Goal: Information Seeking & Learning: Learn about a topic

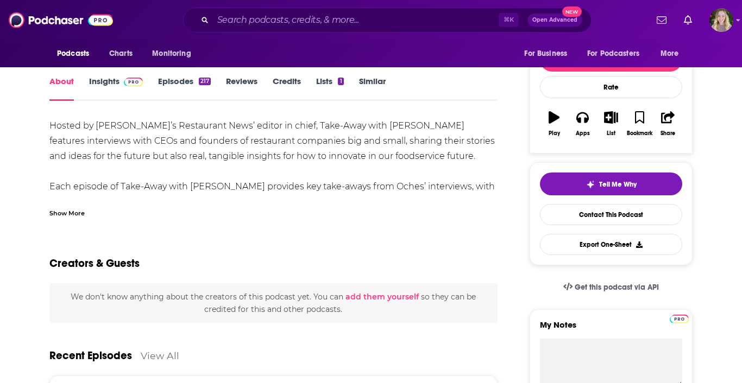
scroll to position [131, 0]
click at [70, 214] on div "Show More" at bounding box center [66, 212] width 35 height 10
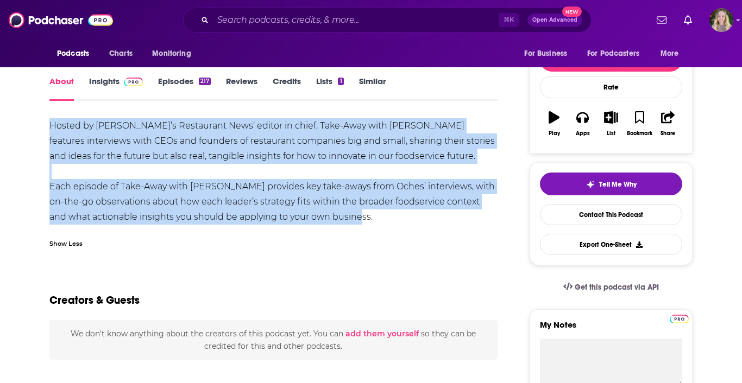
drag, startPoint x: 355, startPoint y: 215, endPoint x: 48, endPoint y: 128, distance: 319.0
copy div "Hosted by [PERSON_NAME]’s Restaurant News’ editor in chief, Take-Away with [PER…"
click at [110, 86] on link "Insights" at bounding box center [116, 88] width 54 height 25
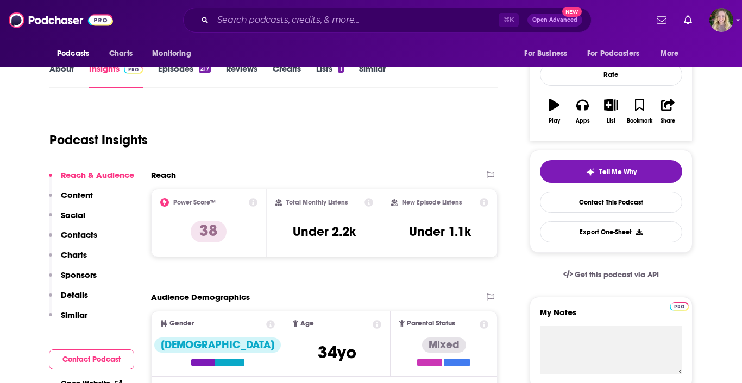
scroll to position [150, 0]
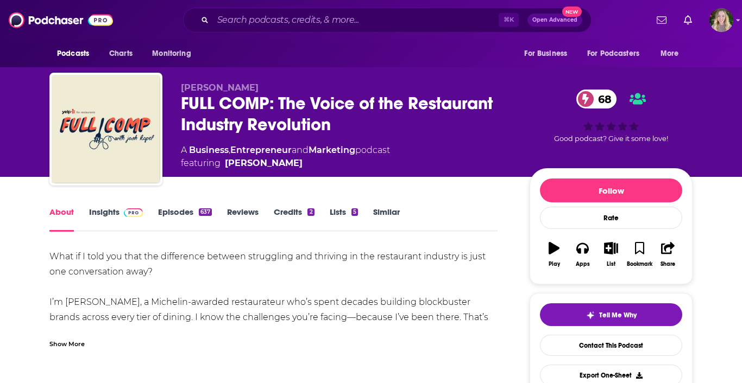
click at [105, 206] on div "About Insights Episodes 637 Reviews Credits 2 Lists 5 Similar" at bounding box center [273, 218] width 448 height 27
click at [109, 212] on link "Insights" at bounding box center [116, 219] width 54 height 25
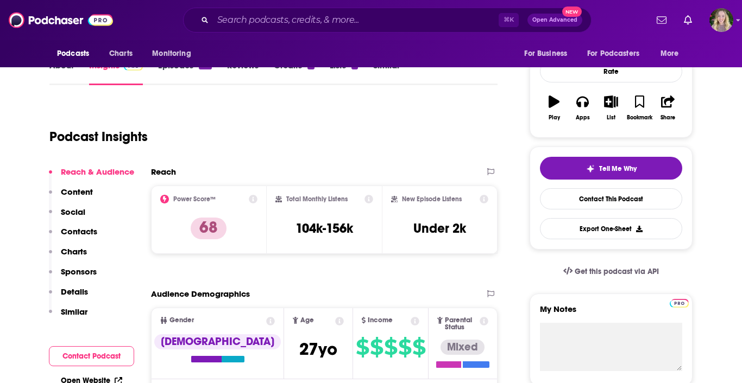
scroll to position [113, 0]
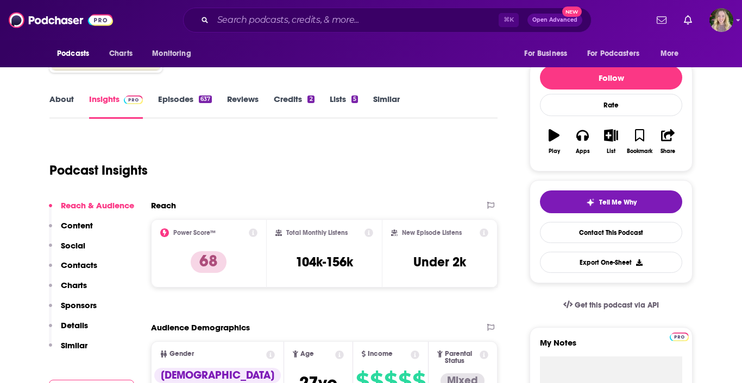
click at [66, 102] on link "About" at bounding box center [61, 106] width 24 height 25
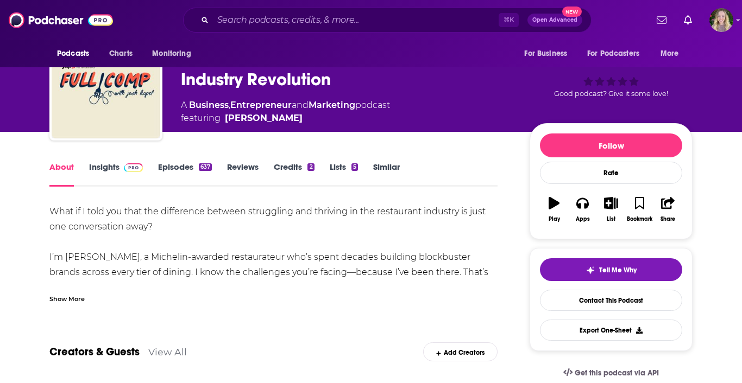
scroll to position [55, 0]
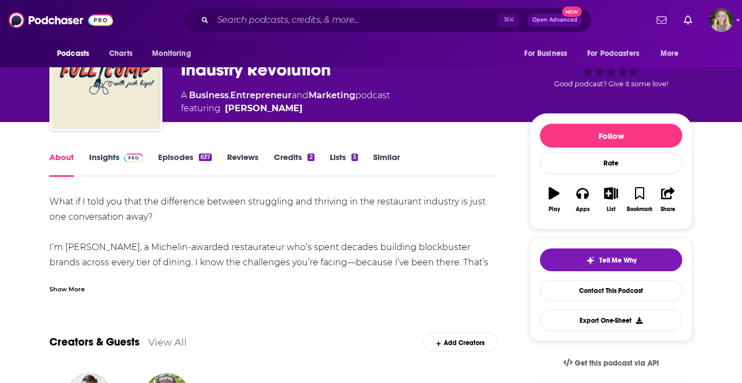
click at [76, 290] on div "Show More" at bounding box center [66, 288] width 35 height 10
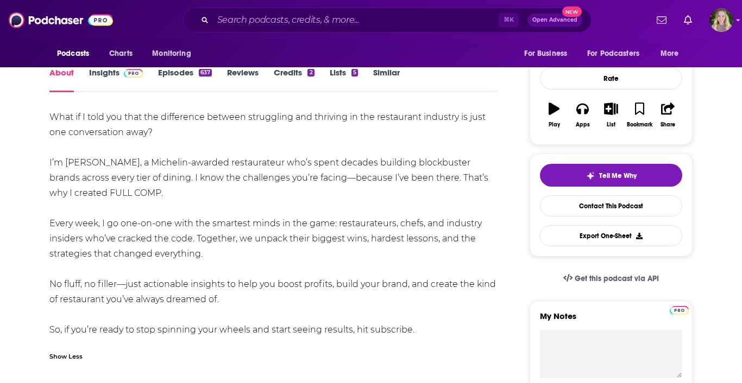
scroll to position [143, 0]
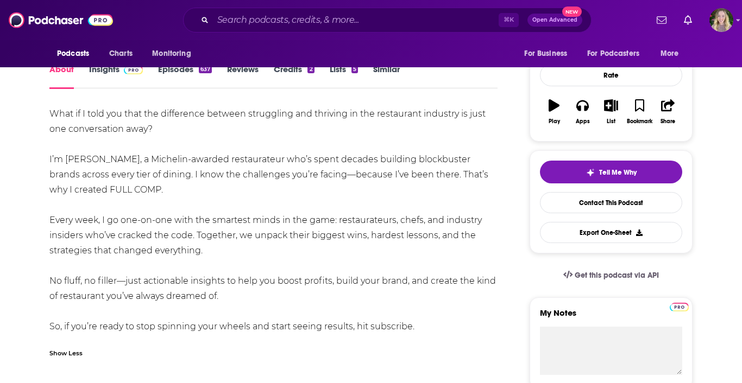
drag, startPoint x: 224, startPoint y: 297, endPoint x: 39, endPoint y: 162, distance: 229.3
copy div "I’m Josh Kopel, a Michelin-awarded restaurateur who’s spent decades building bl…"
